Goal: Task Accomplishment & Management: Use online tool/utility

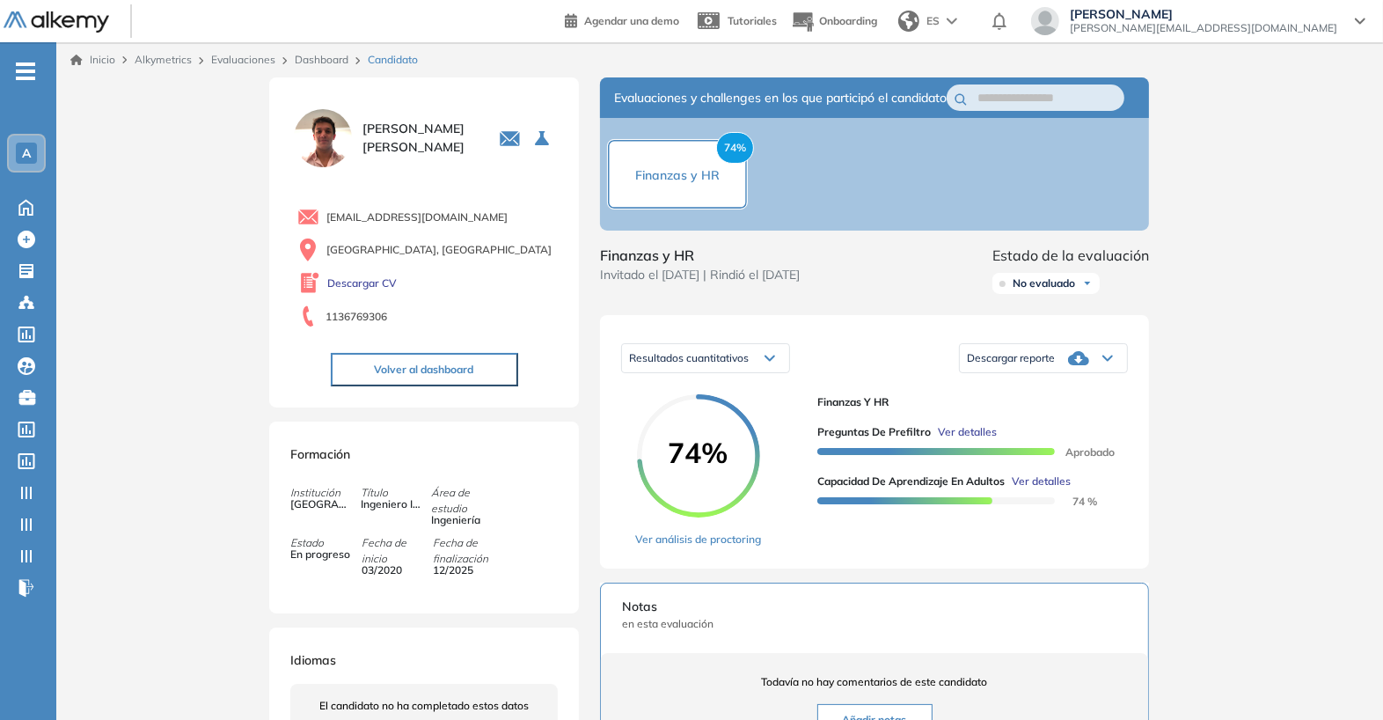
click at [322, 55] on link "Dashboard" at bounding box center [322, 59] width 54 height 13
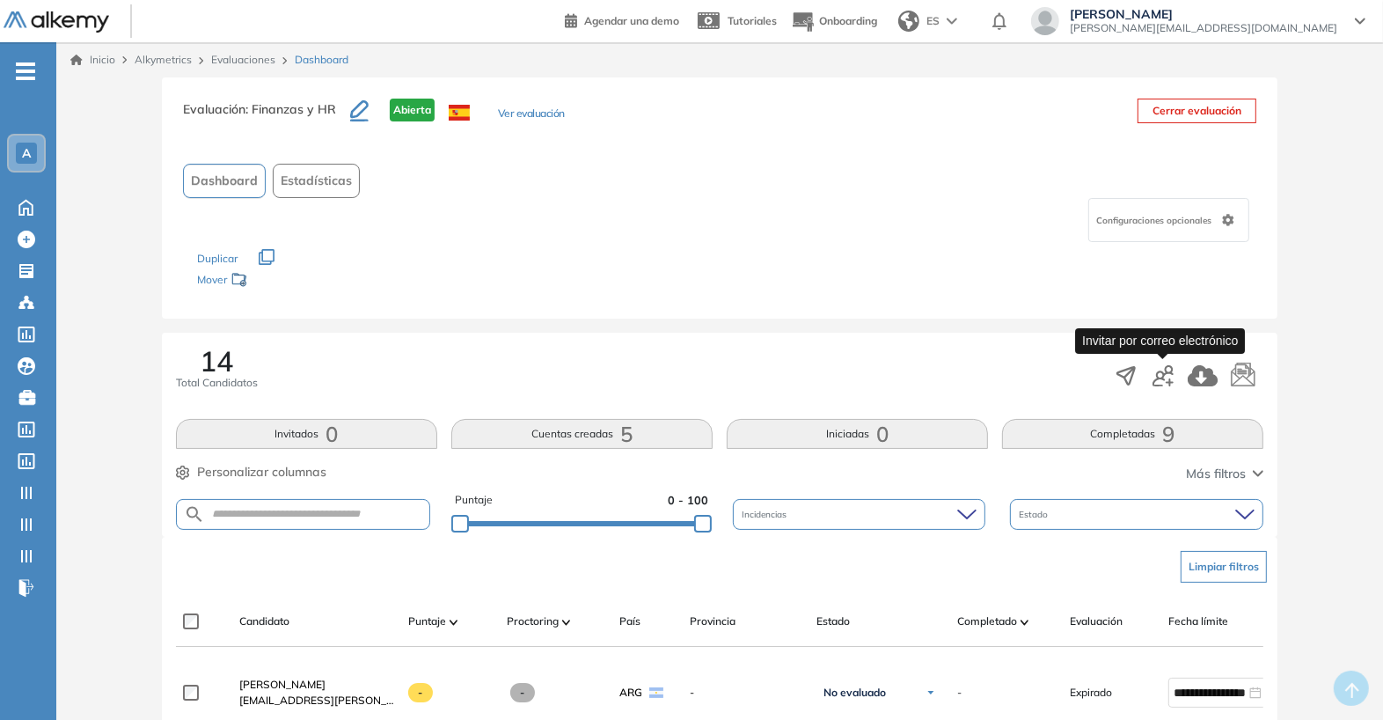
click at [1173, 372] on icon "button" at bounding box center [1163, 375] width 21 height 21
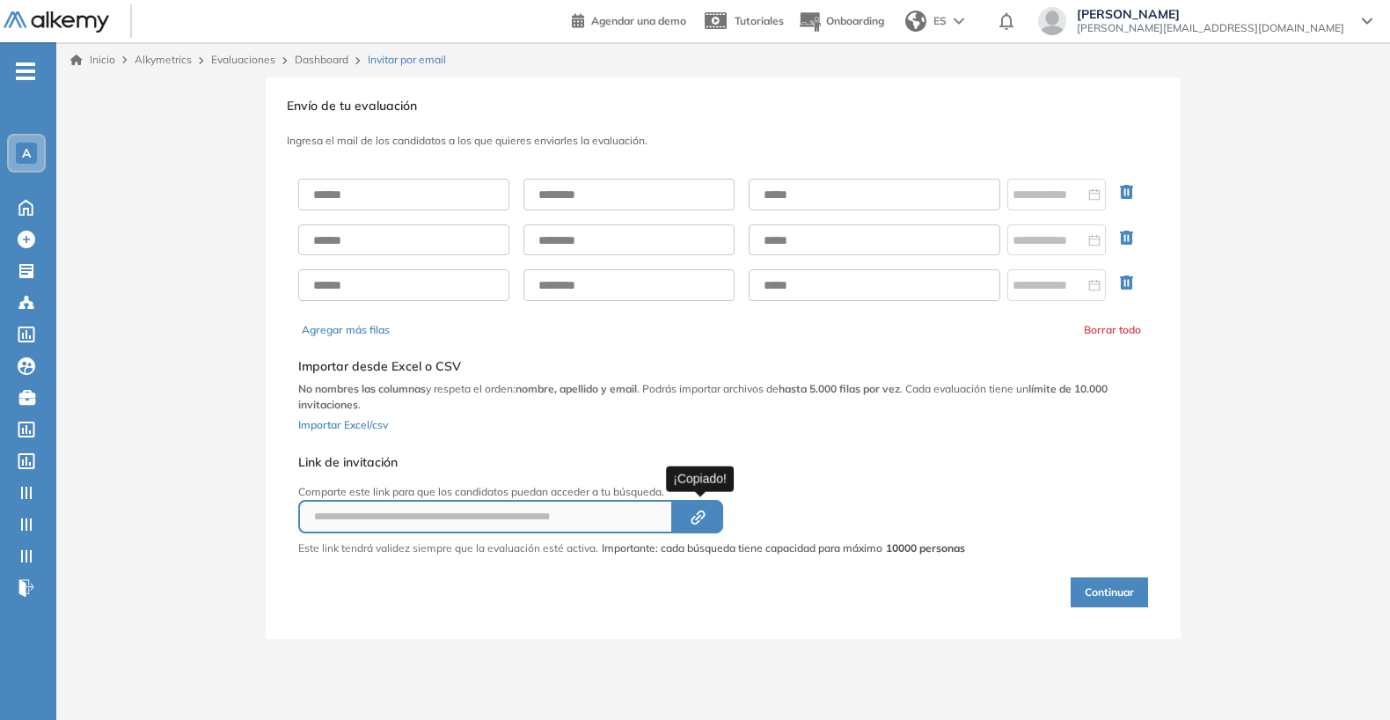
click at [702, 518] on icon "Created by potrace 1.16, written by [PERSON_NAME] [DATE]-[DATE]" at bounding box center [698, 517] width 20 height 14
